Goal: Obtain resource: Download file/media

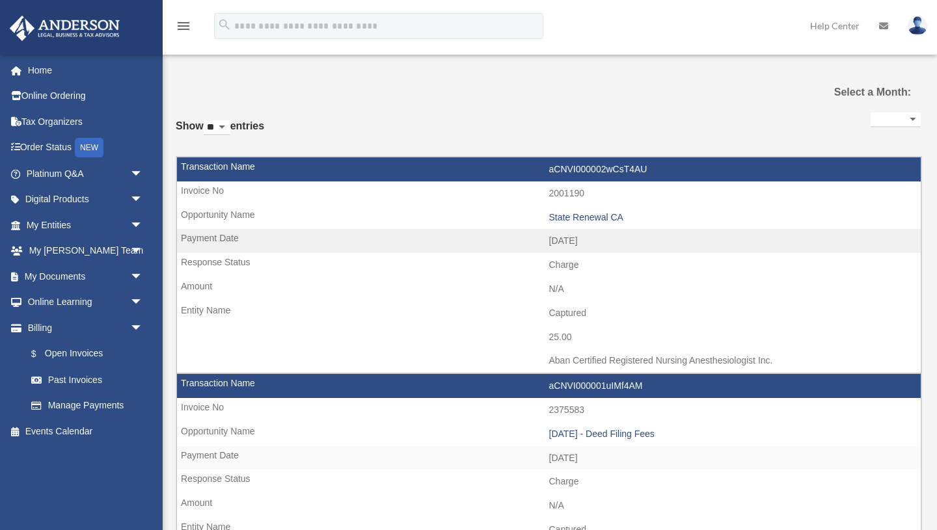
select select
click at [136, 197] on span "arrow_drop_down" at bounding box center [143, 200] width 26 height 27
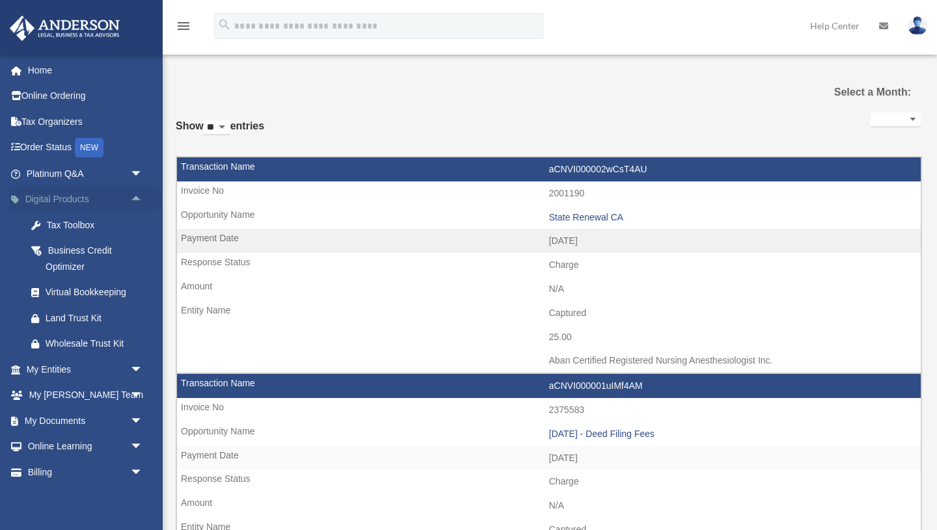
click at [136, 197] on span "arrow_drop_up" at bounding box center [143, 200] width 26 height 27
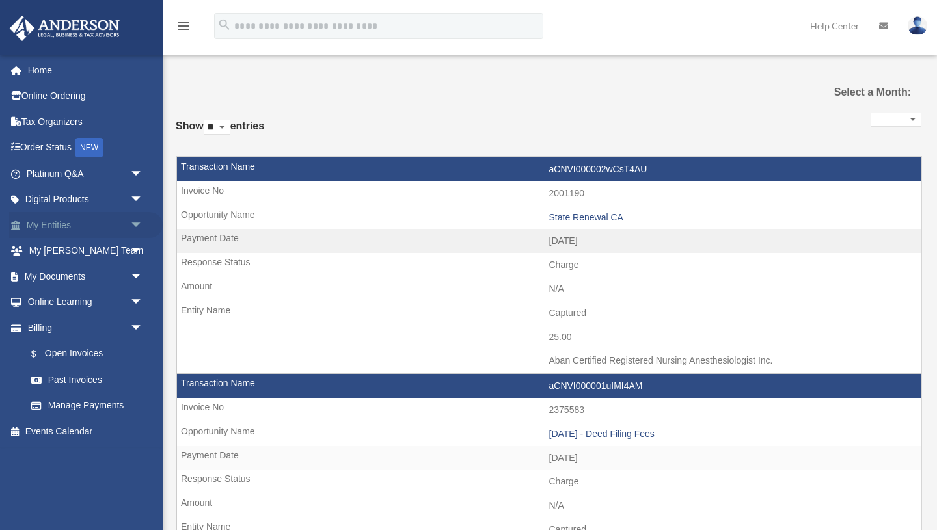
click at [136, 221] on span "arrow_drop_down" at bounding box center [143, 225] width 26 height 27
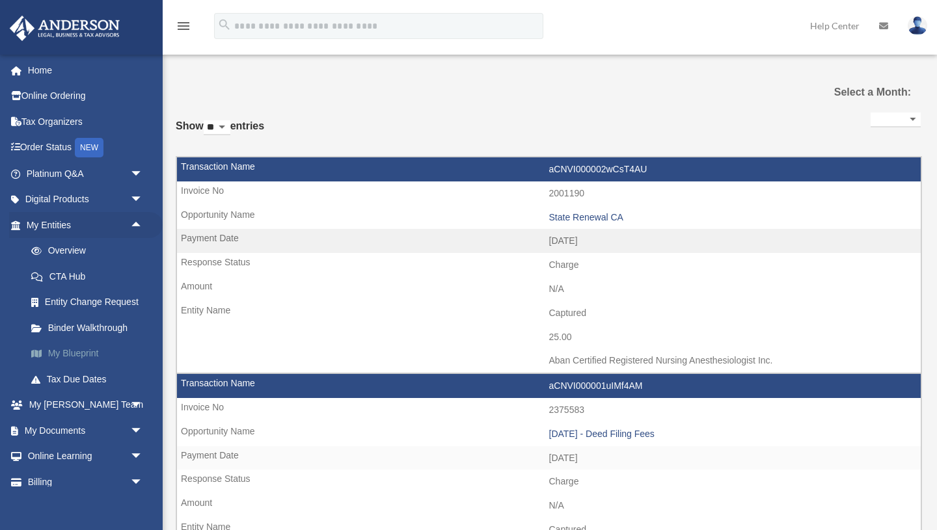
click at [73, 351] on link "My Blueprint" at bounding box center [90, 354] width 144 height 26
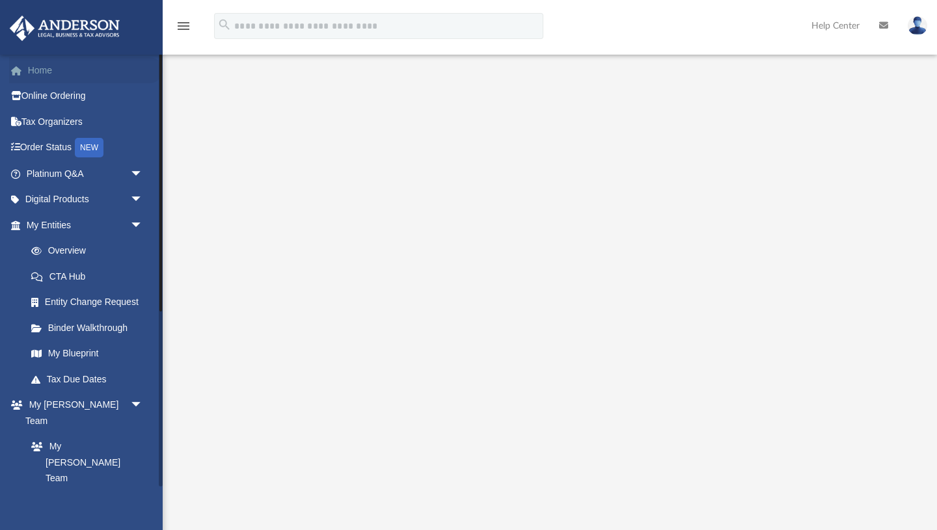
click at [35, 72] on link "Home" at bounding box center [86, 70] width 154 height 26
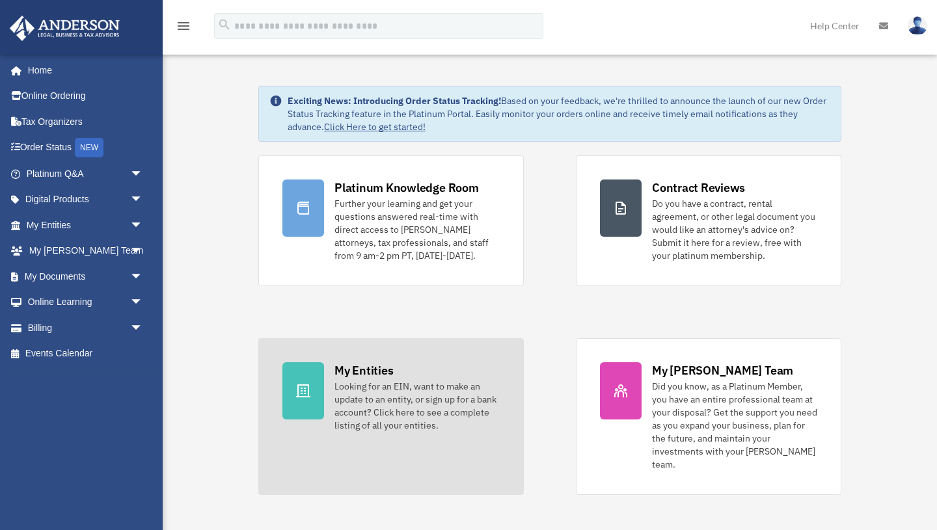
click at [316, 392] on div at bounding box center [303, 390] width 42 height 57
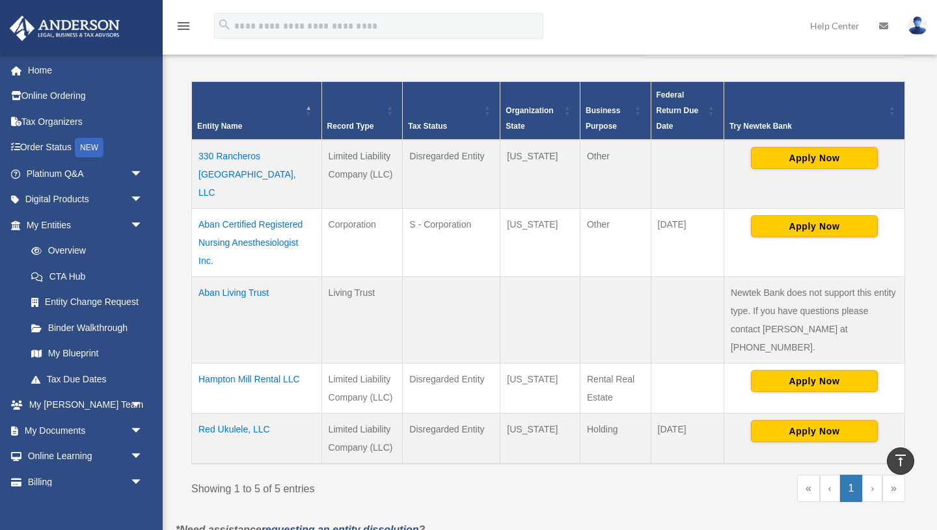
scroll to position [243, 0]
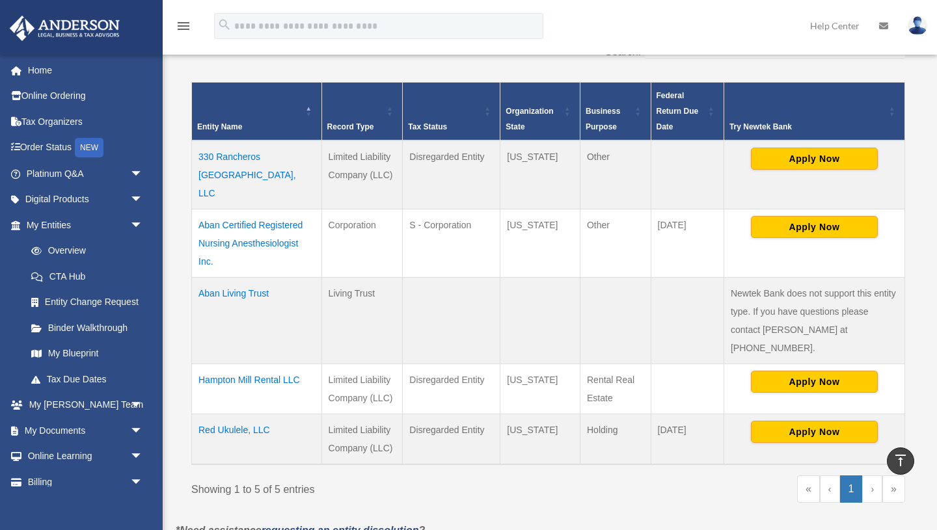
click at [263, 364] on td "Hampton Mill Rental LLC" at bounding box center [257, 389] width 130 height 50
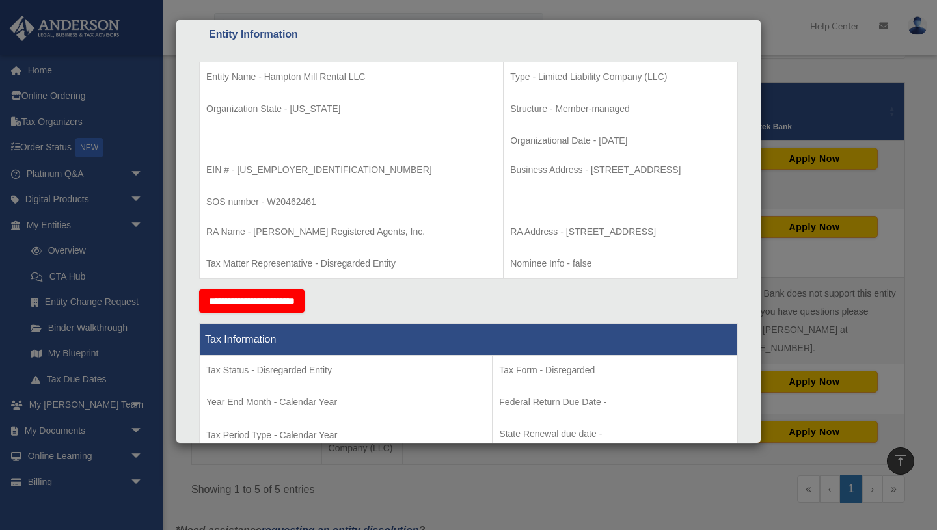
scroll to position [230, 0]
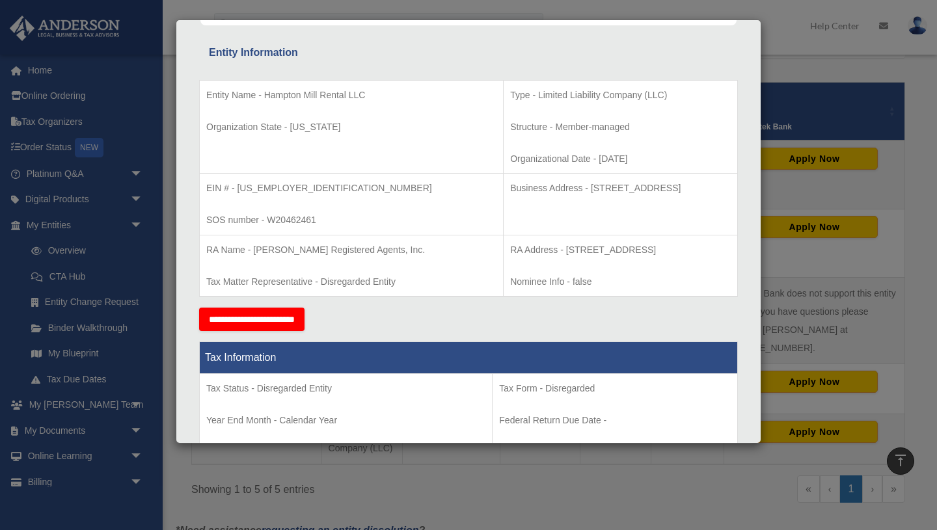
click at [133, 429] on div "Details × Articles Sent Organizational Date" at bounding box center [468, 265] width 937 height 530
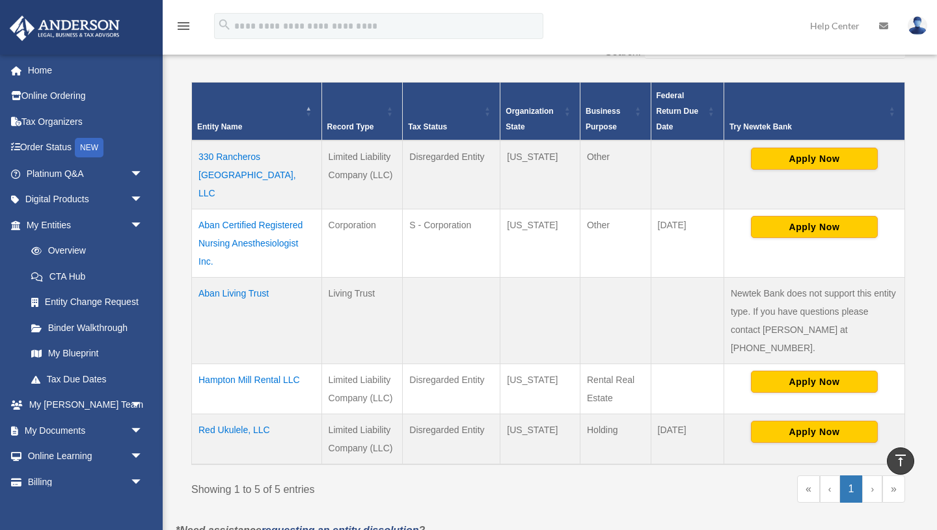
click at [133, 429] on span "arrow_drop_down" at bounding box center [143, 431] width 26 height 27
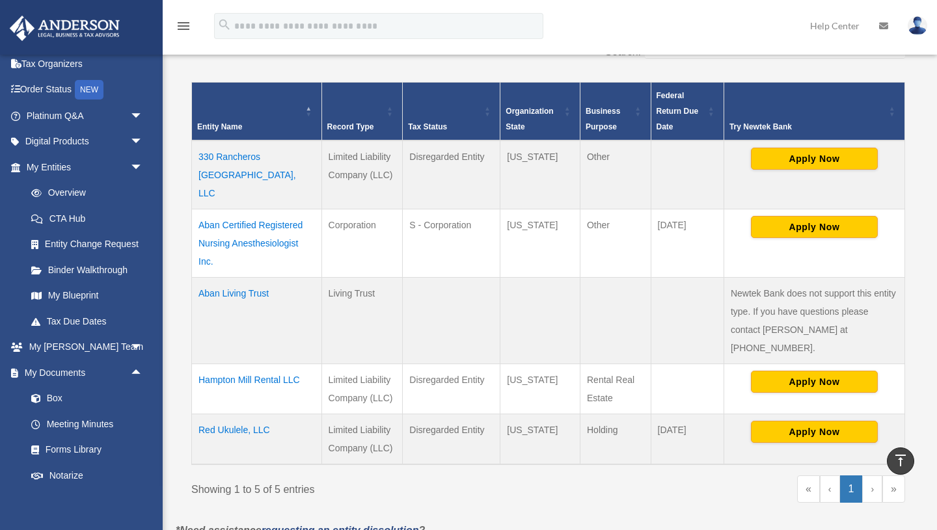
scroll to position [59, 0]
click at [50, 399] on link "Box" at bounding box center [90, 398] width 144 height 26
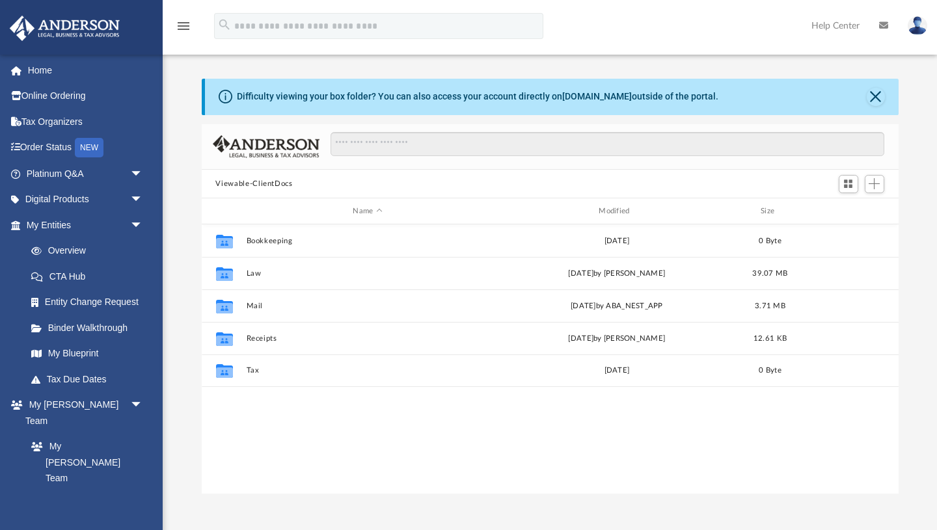
scroll to position [295, 697]
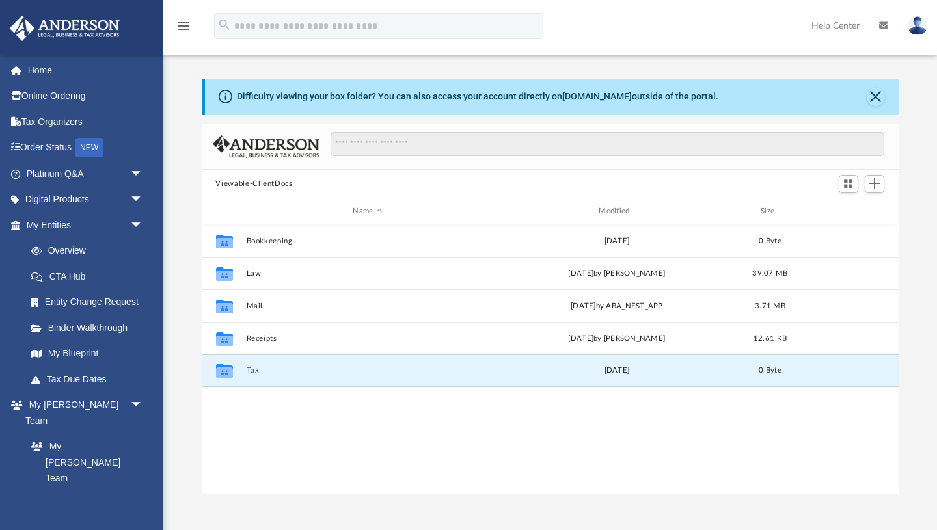
click at [253, 368] on button "Tax" at bounding box center [367, 371] width 243 height 8
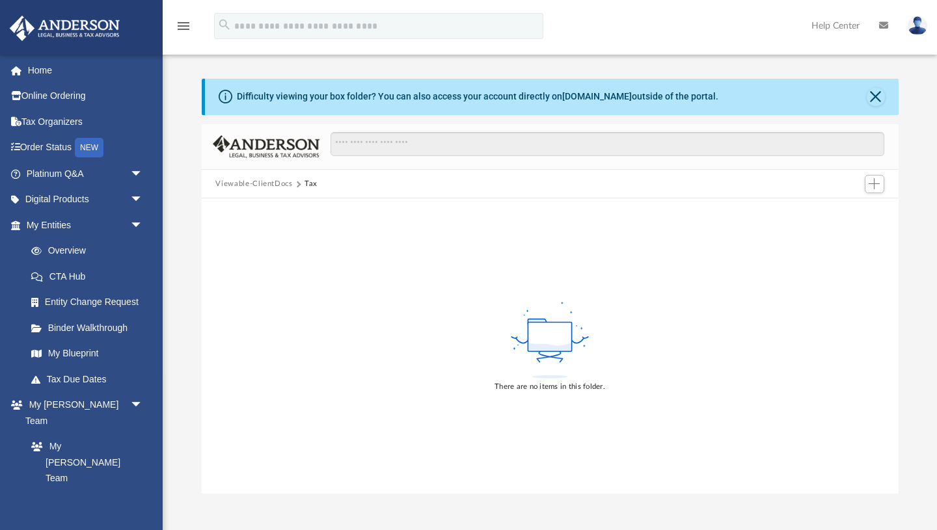
click at [269, 184] on button "Viewable-ClientDocs" at bounding box center [253, 184] width 77 height 12
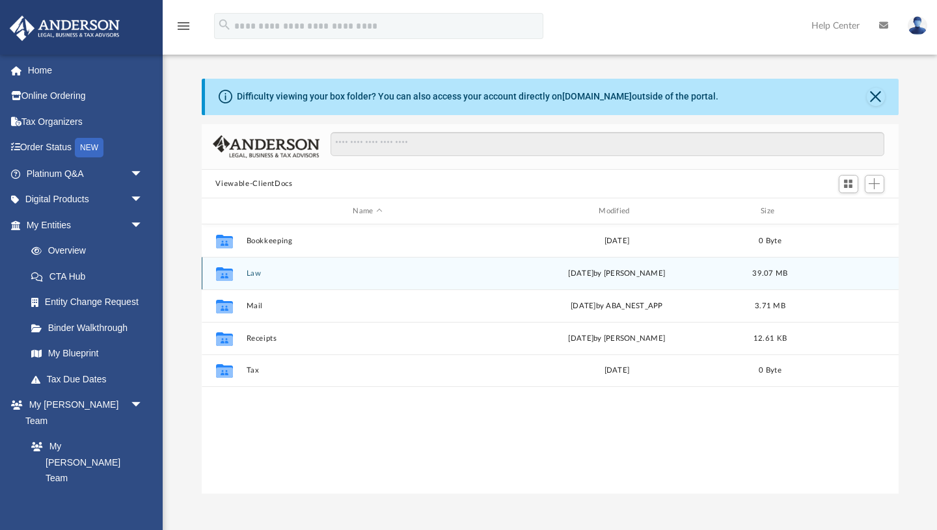
click at [250, 271] on button "Law" at bounding box center [367, 273] width 243 height 8
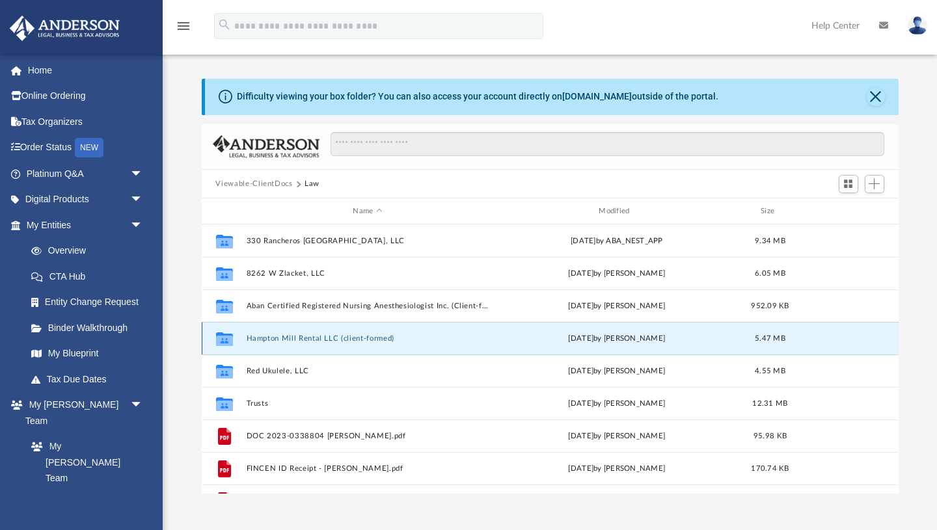
click at [281, 338] on button "Hampton Mill Rental LLC (client-formed)" at bounding box center [367, 338] width 243 height 8
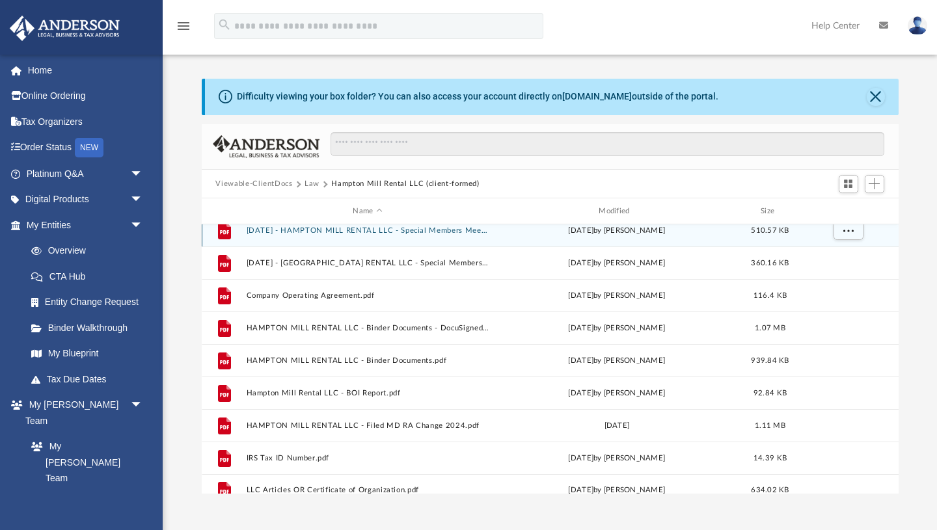
scroll to position [88, 0]
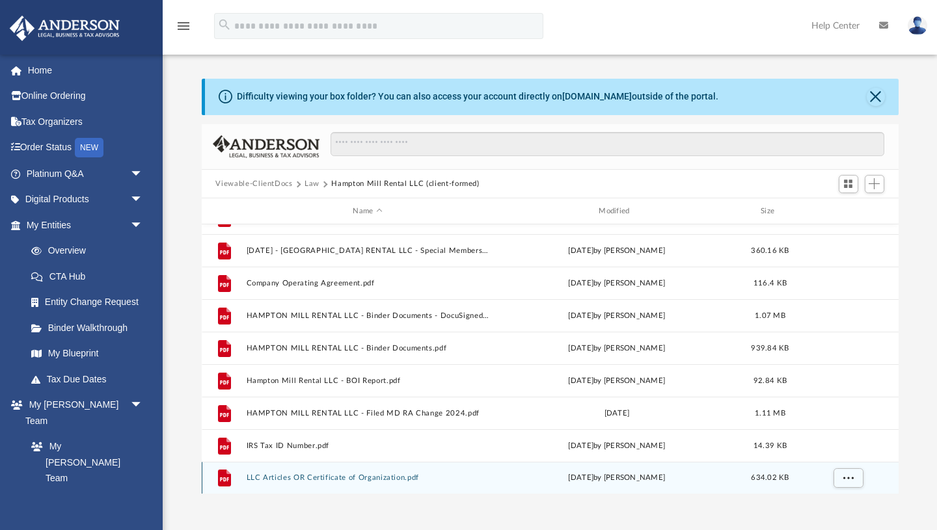
click at [351, 474] on button "LLC Articles OR Certificate of Organization.pdf" at bounding box center [367, 478] width 243 height 8
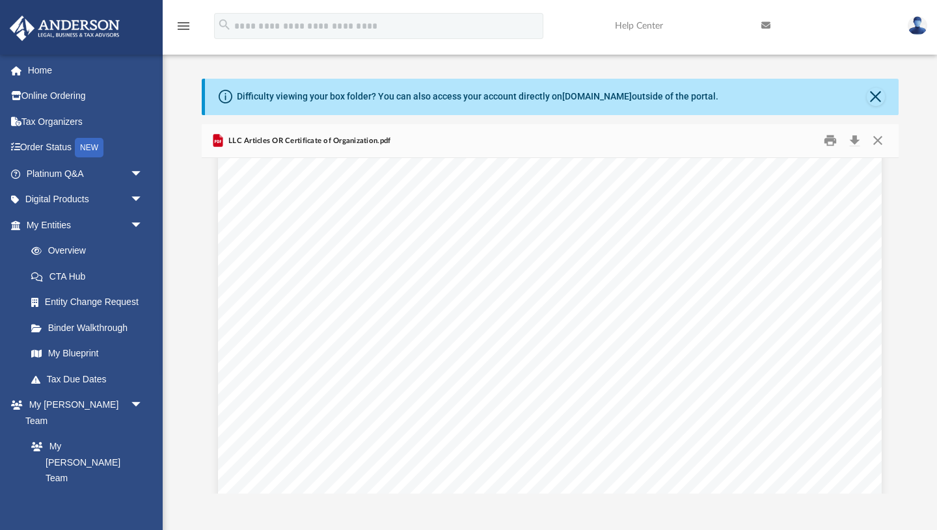
scroll to position [2240, 0]
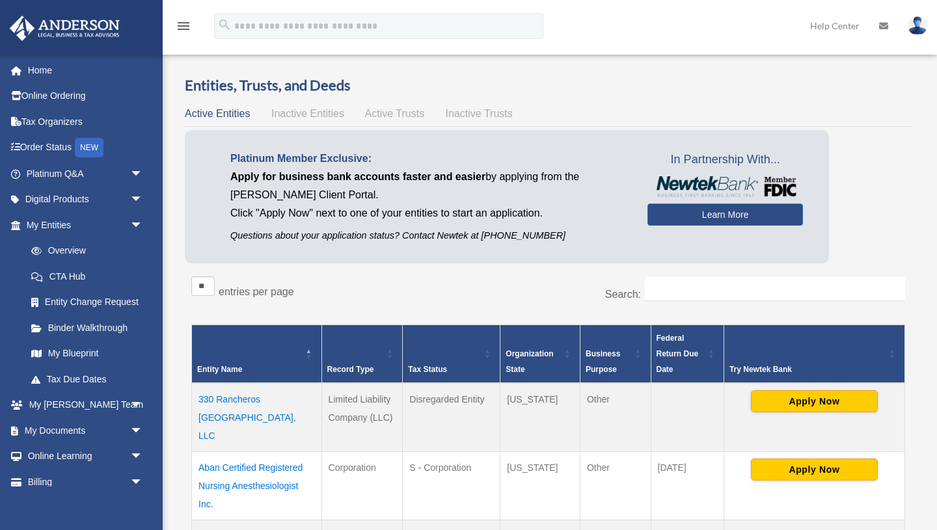
scroll to position [261, 0]
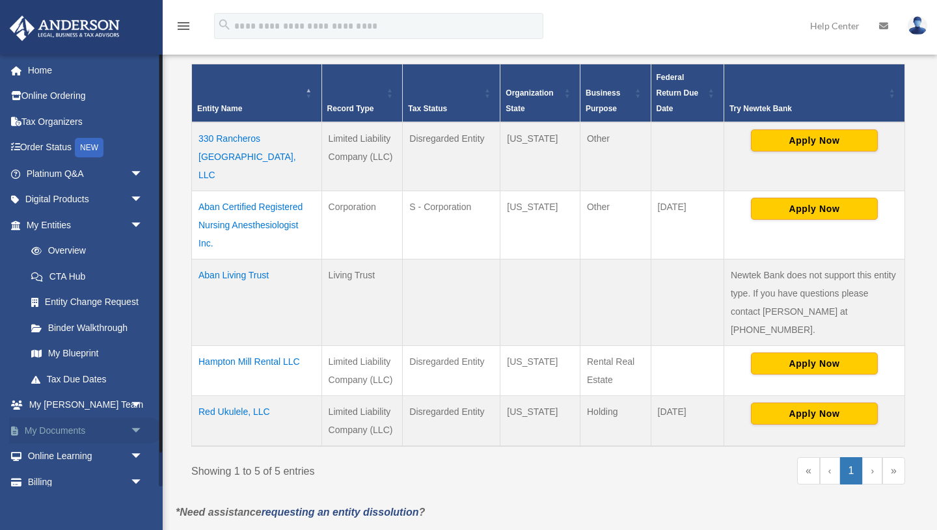
click at [135, 429] on span "arrow_drop_down" at bounding box center [143, 431] width 26 height 27
click at [56, 457] on link "Box" at bounding box center [90, 457] width 144 height 26
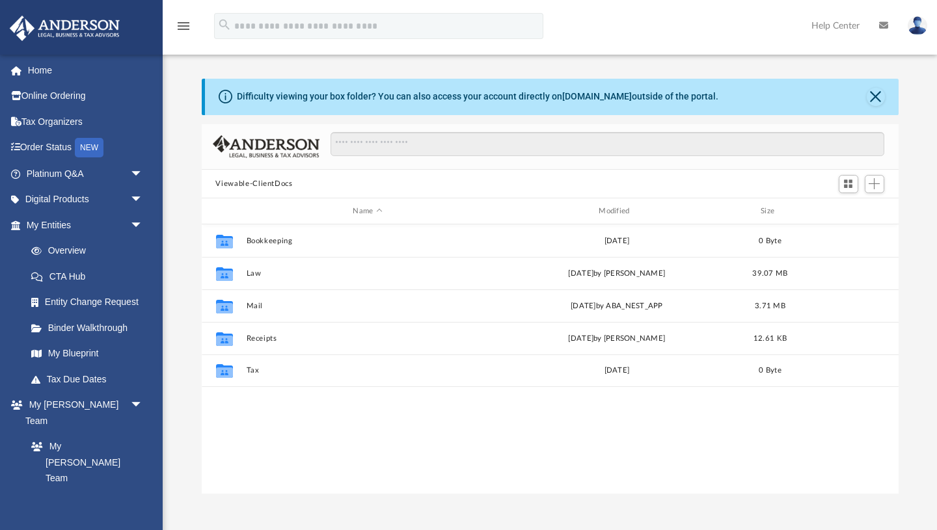
scroll to position [295, 697]
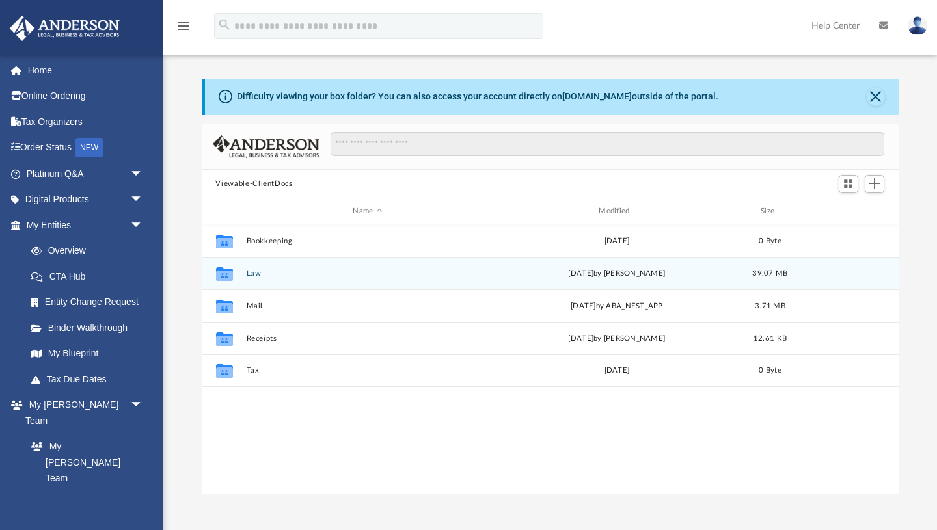
click at [257, 271] on button "Law" at bounding box center [367, 273] width 243 height 8
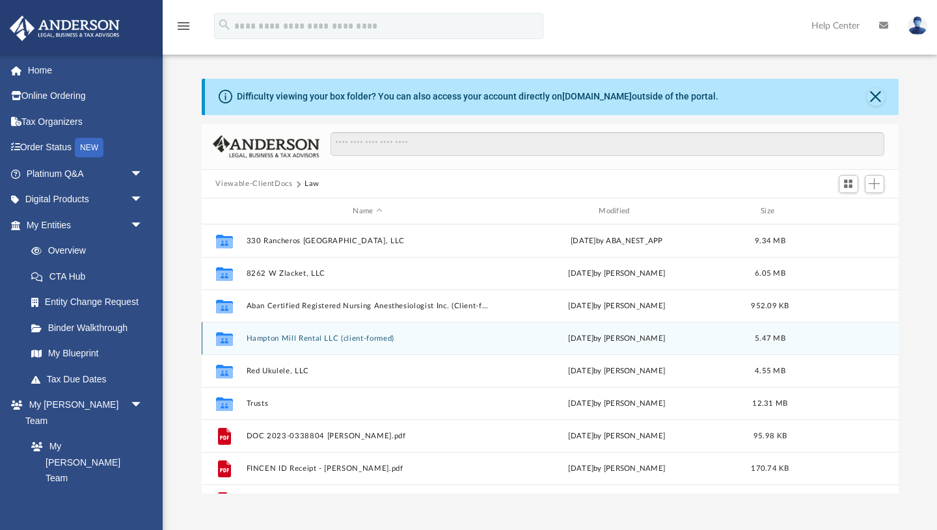
click at [317, 340] on button "Hampton Mill Rental LLC (client-formed)" at bounding box center [367, 338] width 243 height 8
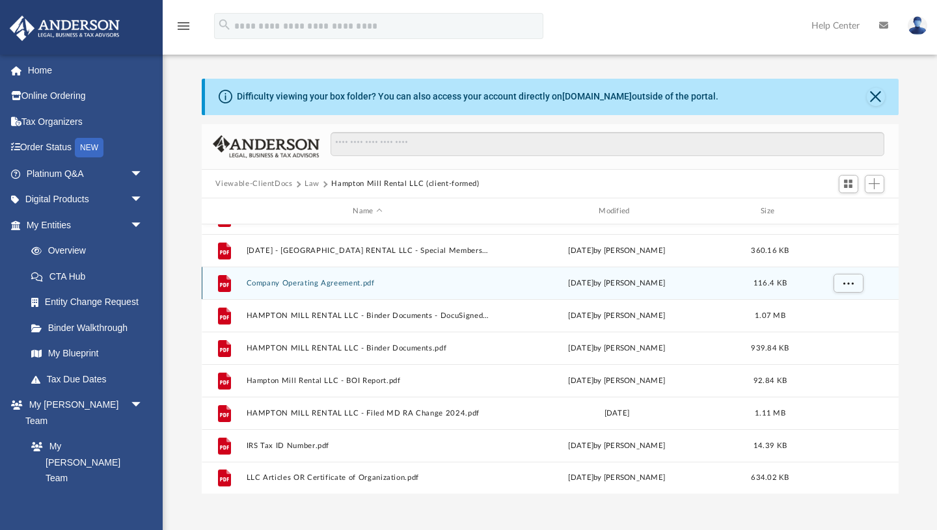
scroll to position [87, 0]
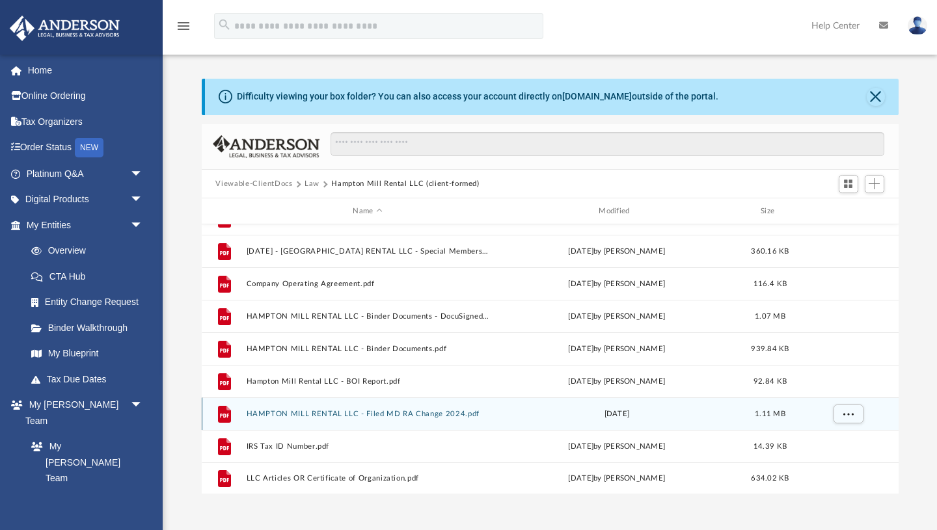
click at [373, 412] on button "HAMPTON MILL RENTAL LLC - Filed MD RA Change 2024.pdf" at bounding box center [367, 414] width 243 height 8
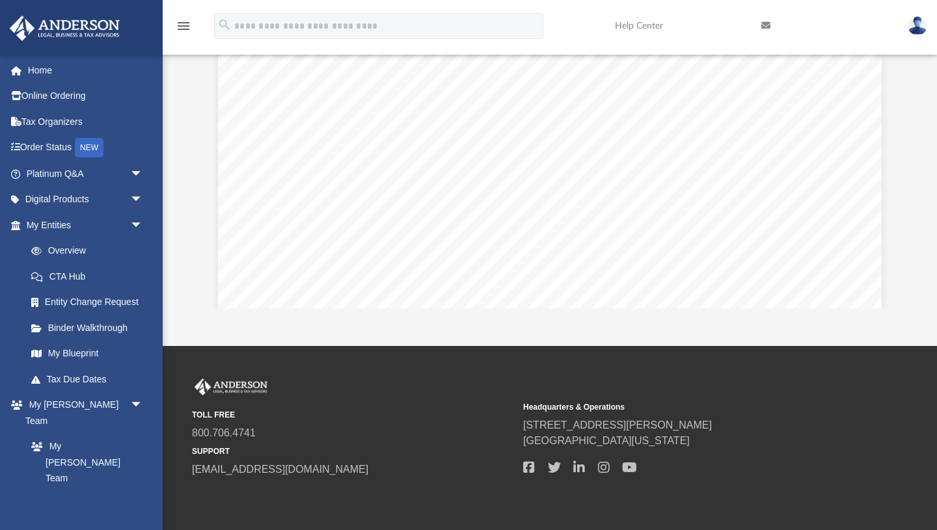
scroll to position [0, 0]
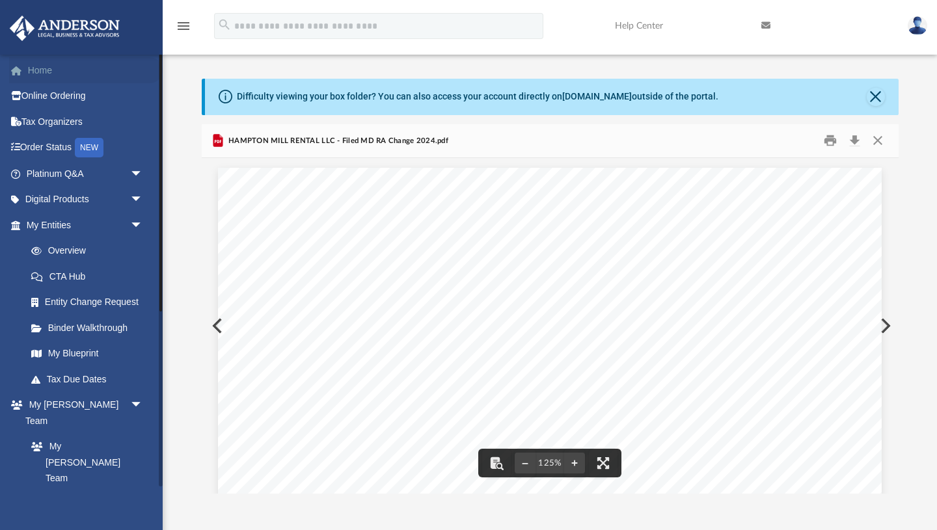
click at [46, 72] on link "Home" at bounding box center [86, 70] width 154 height 26
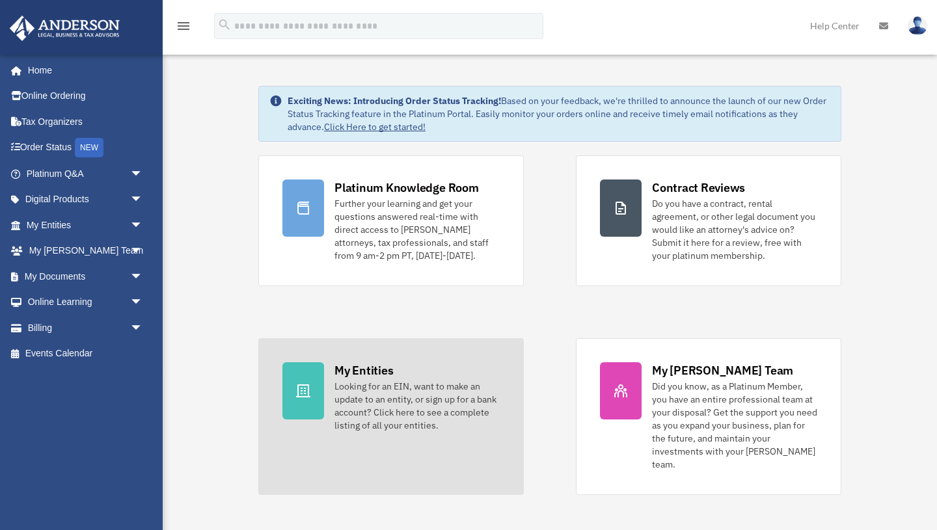
click at [353, 379] on div "My Entities Looking for an EIN, want to make an update to an entity, or sign up…" at bounding box center [416, 397] width 165 height 70
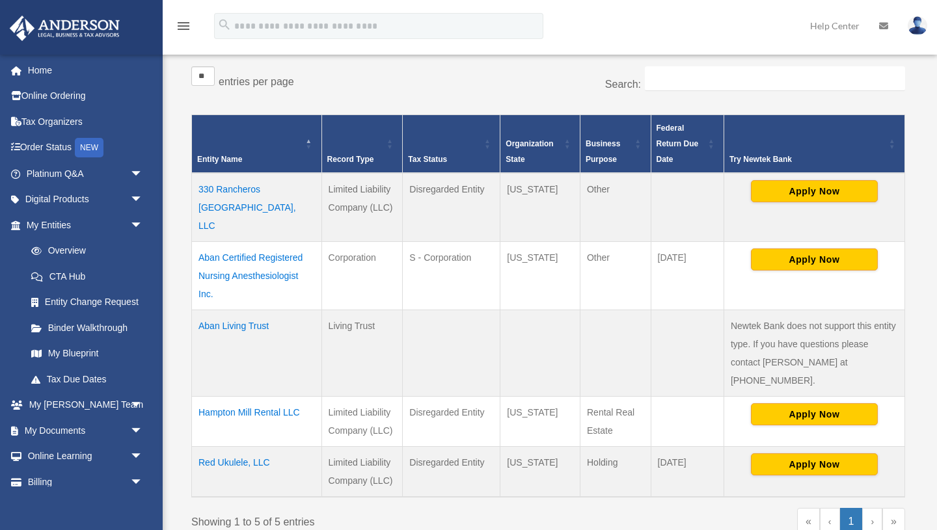
scroll to position [217, 0]
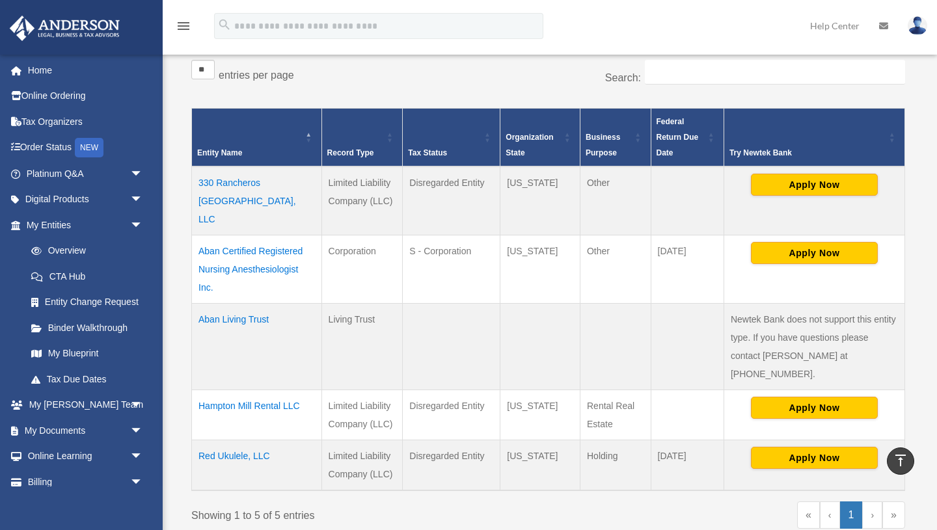
click at [275, 390] on td "Hampton Mill Rental LLC" at bounding box center [257, 415] width 130 height 50
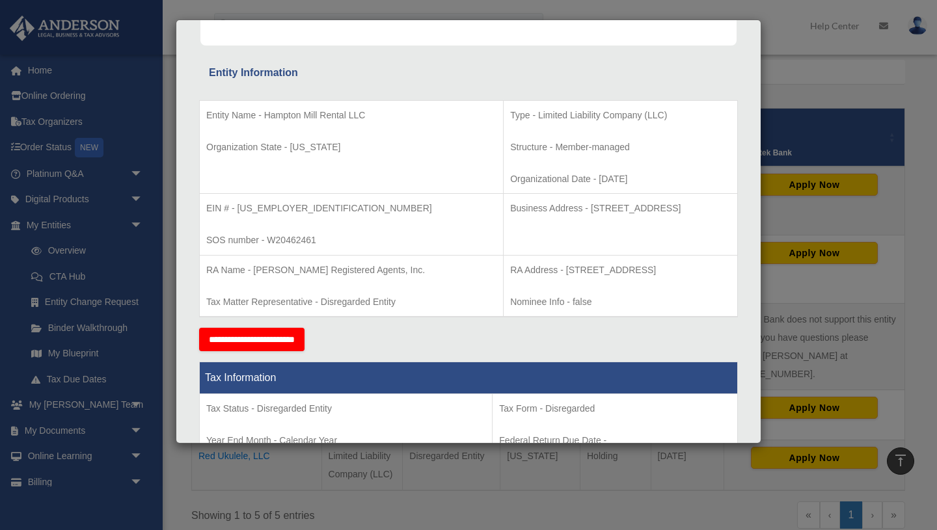
scroll to position [211, 0]
click at [135, 429] on div "Details × Articles Sent Organizational Date" at bounding box center [468, 265] width 937 height 530
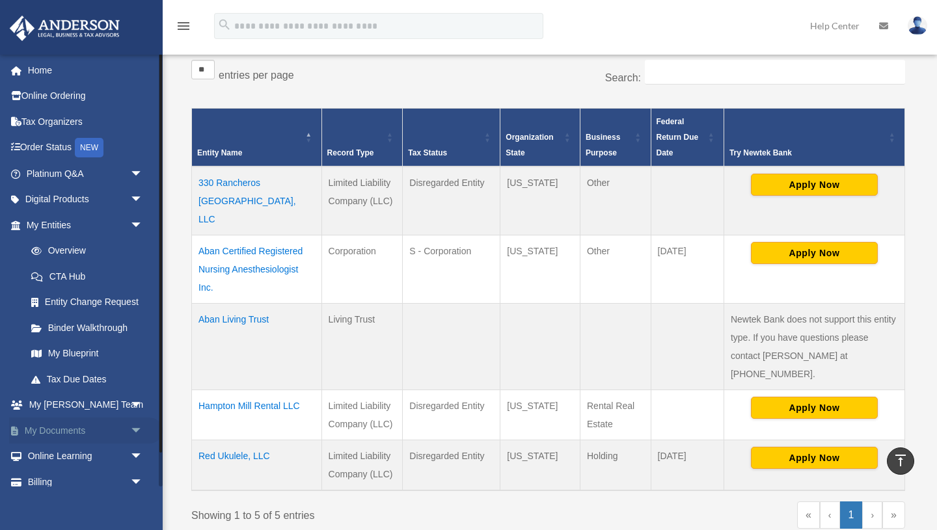
click at [135, 431] on span "arrow_drop_down" at bounding box center [143, 431] width 26 height 27
click at [53, 457] on link "Box" at bounding box center [90, 457] width 144 height 26
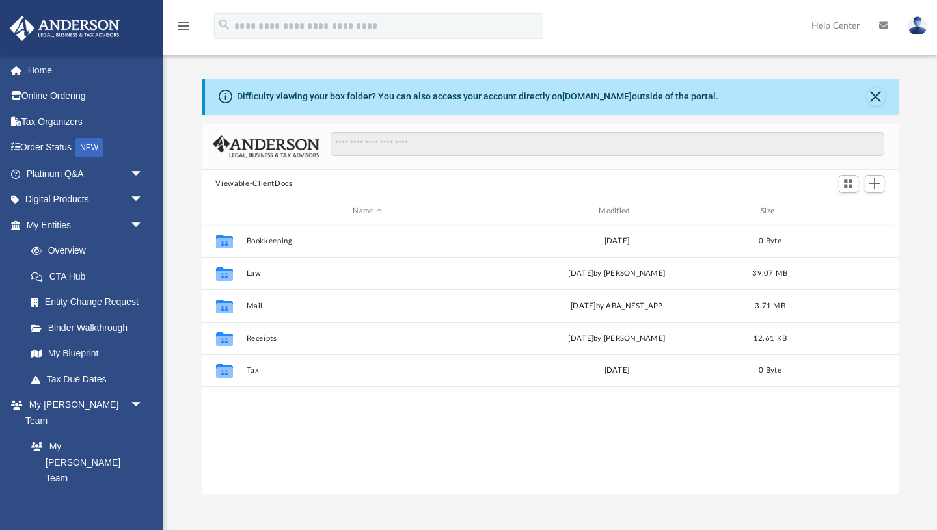
scroll to position [295, 697]
click at [177, 237] on div "Difficulty viewing your box folder? You can also access your account directly o…" at bounding box center [550, 287] width 774 height 416
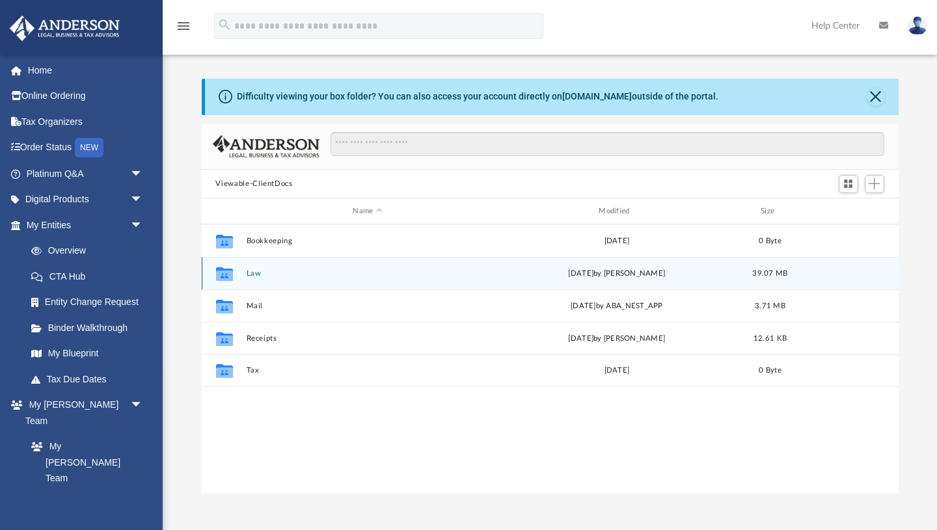
click at [254, 272] on button "Law" at bounding box center [367, 273] width 243 height 8
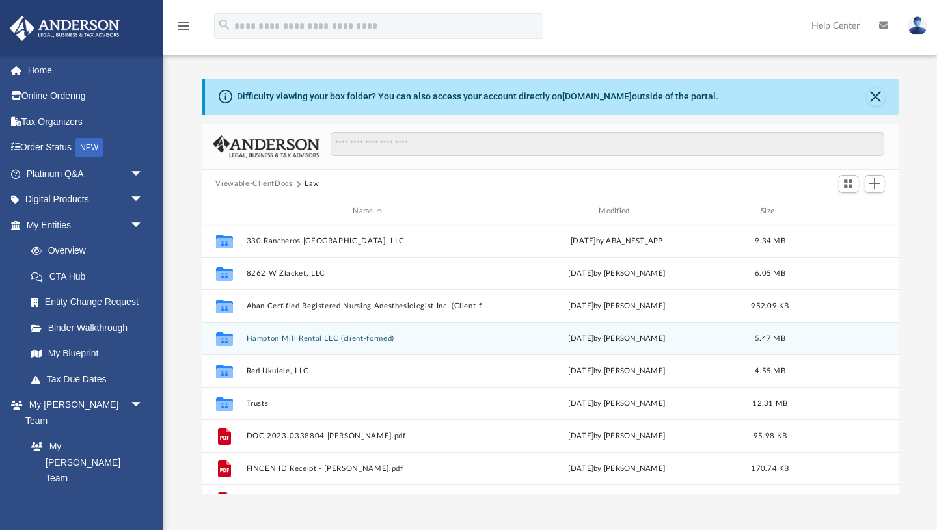
click at [258, 338] on button "Hampton Mill Rental LLC (client-formed)" at bounding box center [367, 338] width 243 height 8
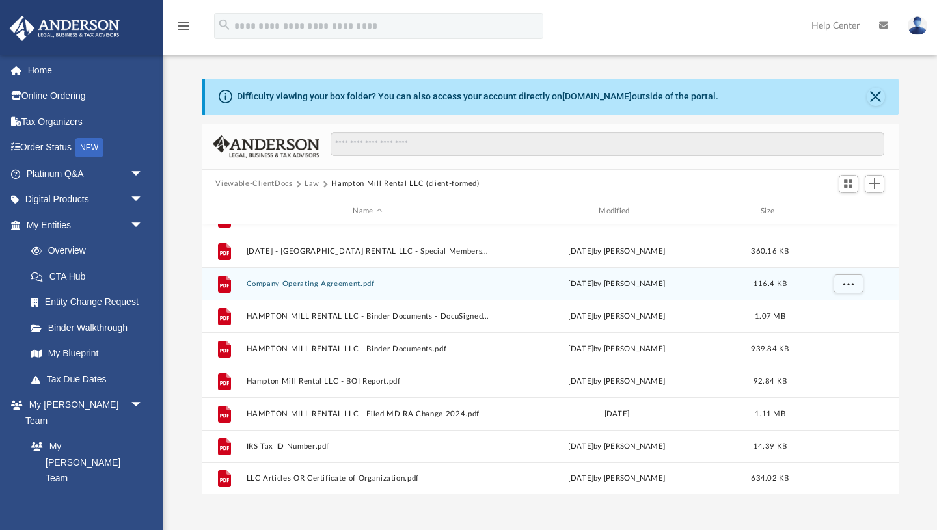
scroll to position [88, 0]
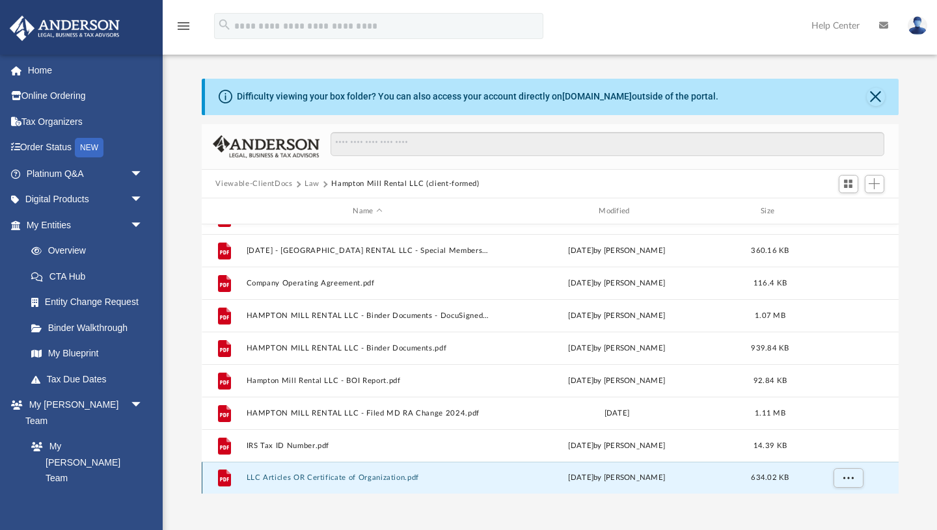
click at [271, 480] on button "LLC Articles OR Certificate of Organization.pdf" at bounding box center [367, 478] width 243 height 8
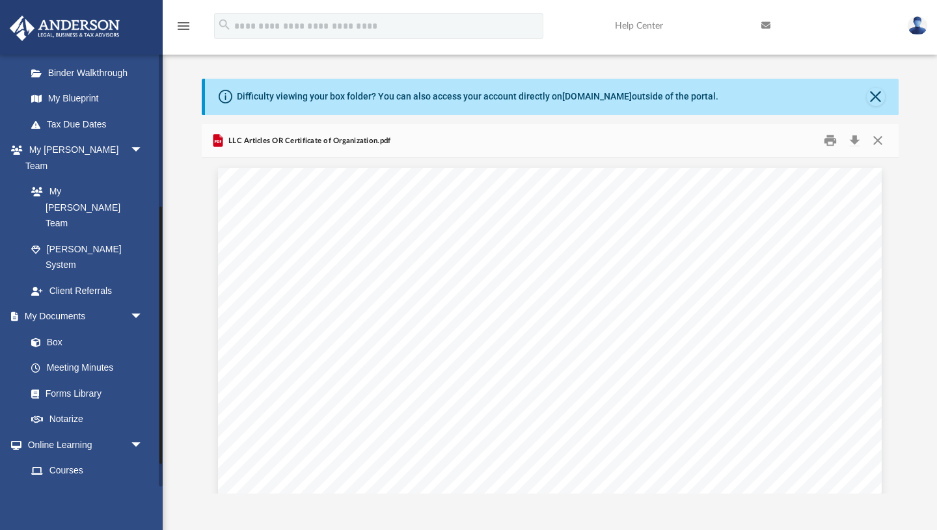
scroll to position [256, 0]
click at [55, 328] on link "Box" at bounding box center [90, 341] width 144 height 26
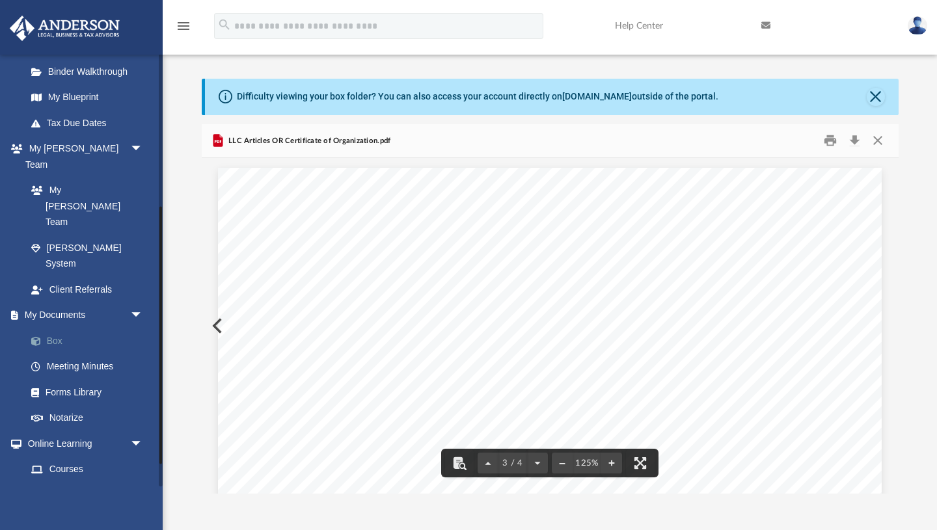
click at [54, 328] on link "Box" at bounding box center [90, 341] width 144 height 26
click at [878, 98] on button "Close" at bounding box center [876, 97] width 18 height 18
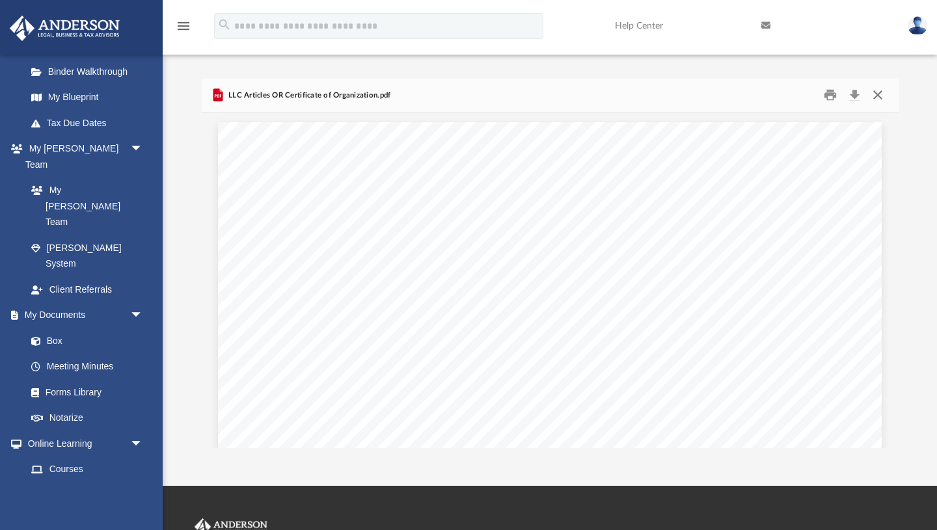
click at [878, 96] on button "Close" at bounding box center [877, 95] width 23 height 20
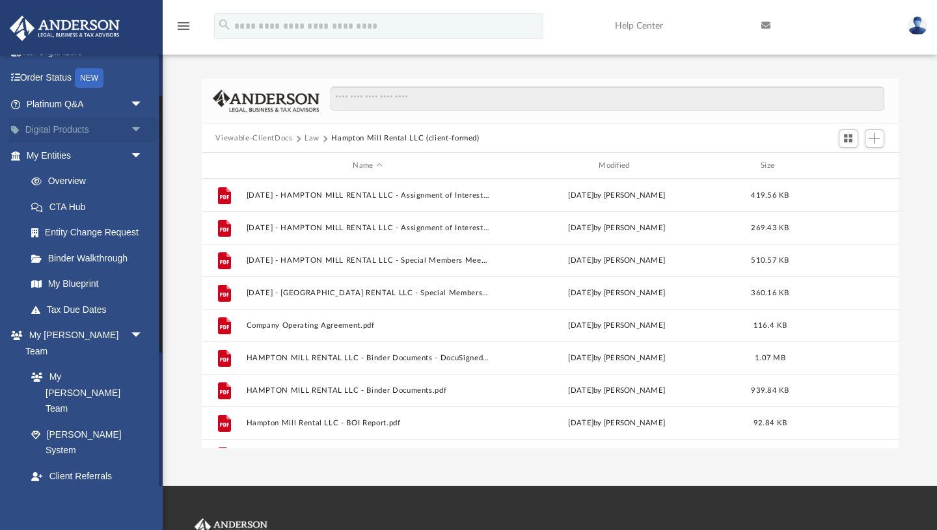
scroll to position [0, 0]
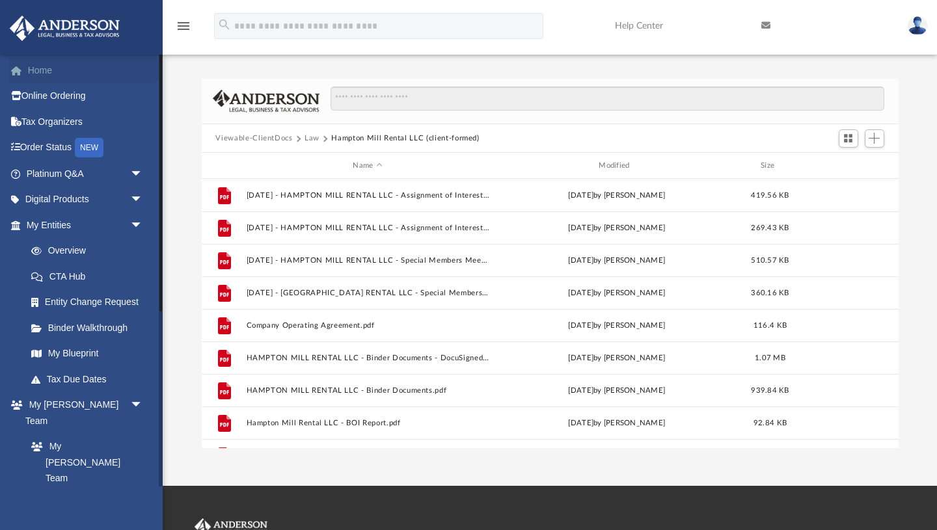
click at [38, 68] on link "Home" at bounding box center [86, 70] width 154 height 26
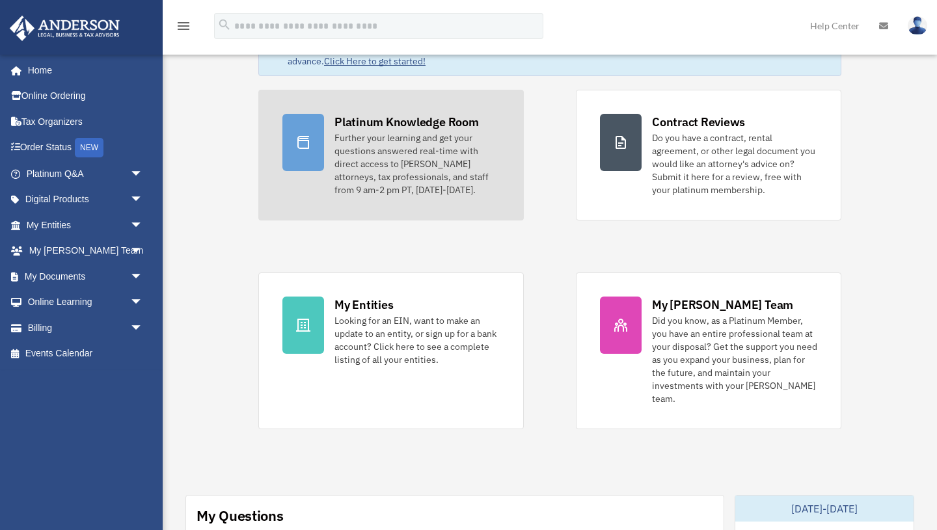
scroll to position [70, 0]
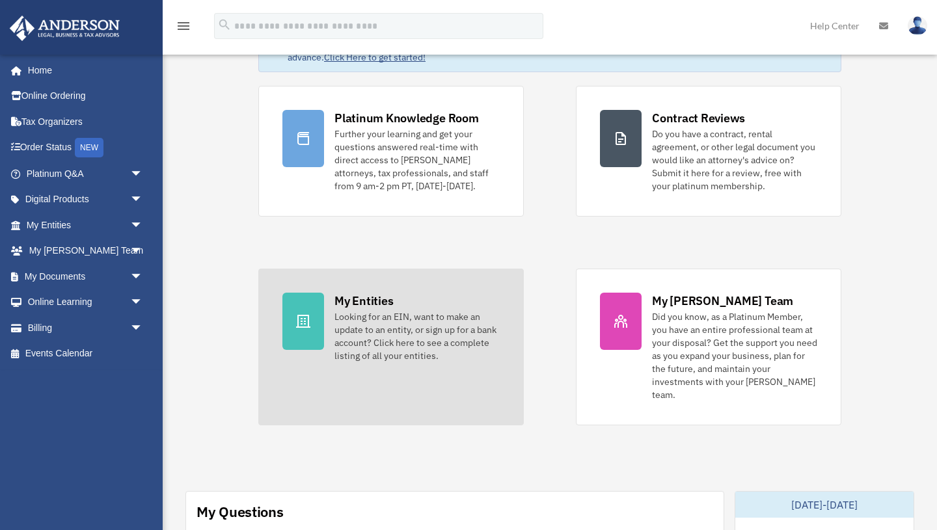
click at [330, 314] on link "My Entities Looking for an EIN, want to make an update to an entity, or sign up…" at bounding box center [390, 347] width 265 height 157
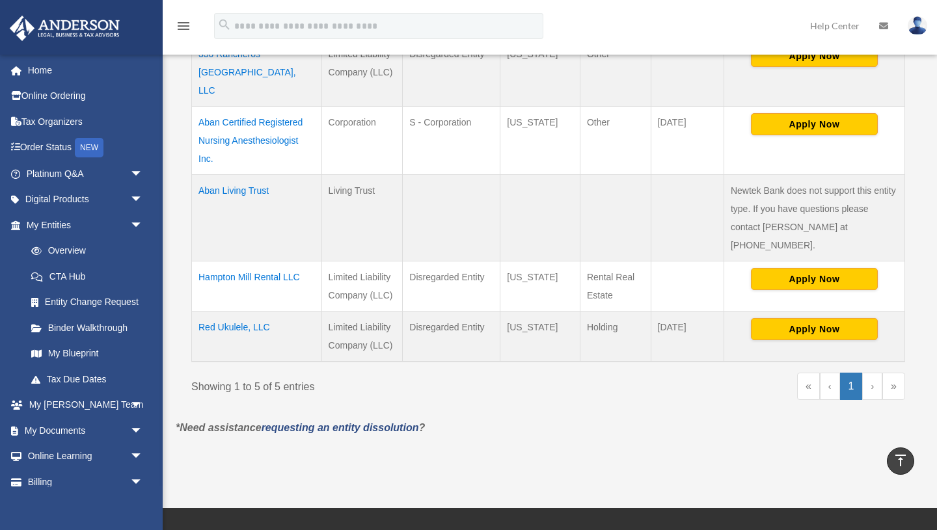
scroll to position [351, 0]
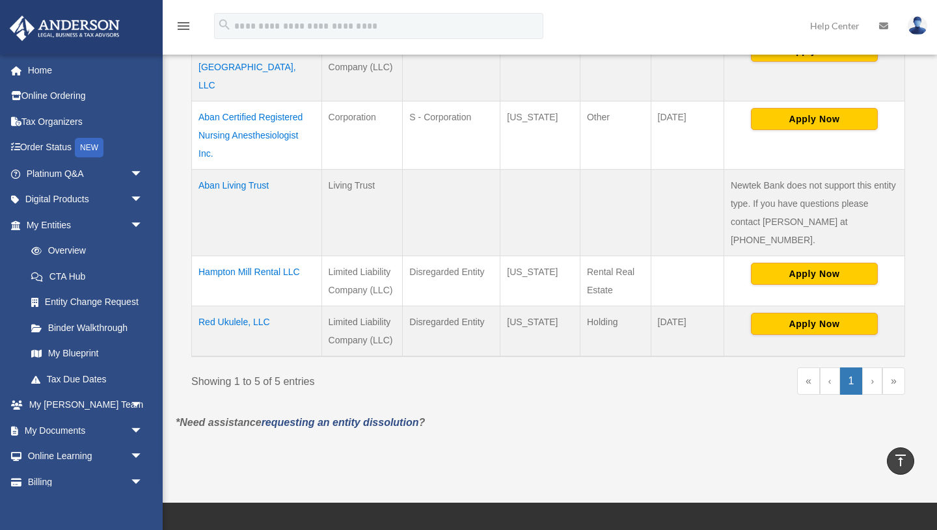
click at [258, 256] on td "Hampton Mill Rental LLC" at bounding box center [257, 281] width 130 height 50
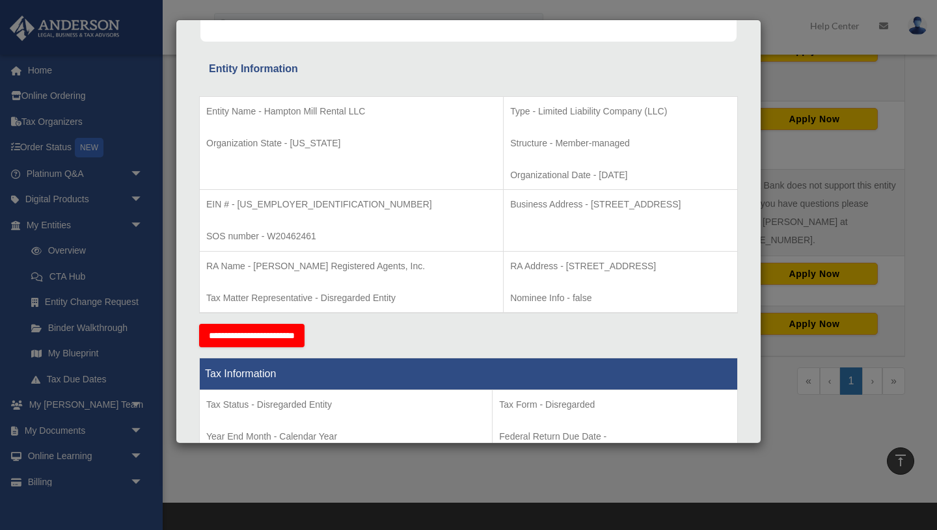
scroll to position [216, 0]
